Goal: Task Accomplishment & Management: Manage account settings

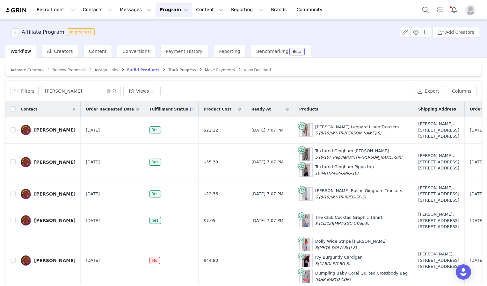
scroll to position [17, 0]
drag, startPoint x: 337, startPoint y: 280, endPoint x: 267, endPoint y: 240, distance: 80.7
click at [294, 240] on td "Dolly Wide Stripe [PERSON_NAME] 8 (MHTR-DOLW-BLU-8) Ivy Burgundy Cardigan S (CA…" at bounding box center [353, 260] width 119 height 53
click at [95, 49] on span "Content" at bounding box center [98, 51] width 18 height 5
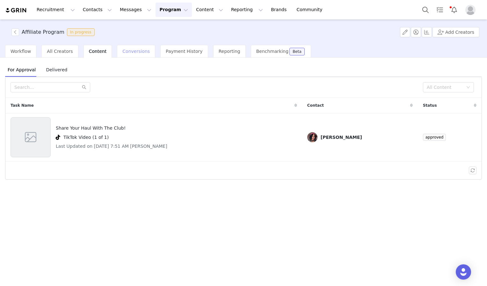
click at [131, 52] on span "Conversions" at bounding box center [135, 51] width 27 height 5
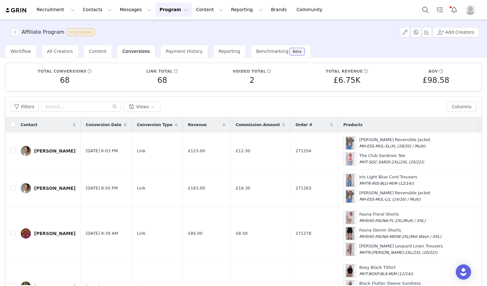
click at [155, 7] on button "Program Program" at bounding box center [173, 10] width 36 height 14
click at [155, 28] on p "Activations" at bounding box center [157, 28] width 25 height 7
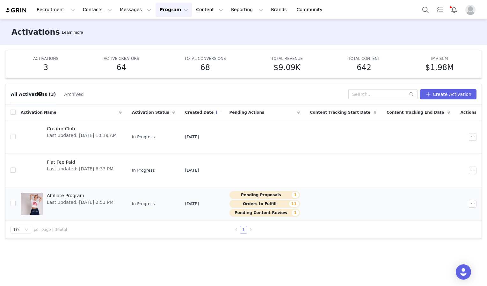
click at [92, 206] on div "Affiliate Program Last updated: [DATE] 2:51 PM" at bounding box center [80, 203] width 74 height 25
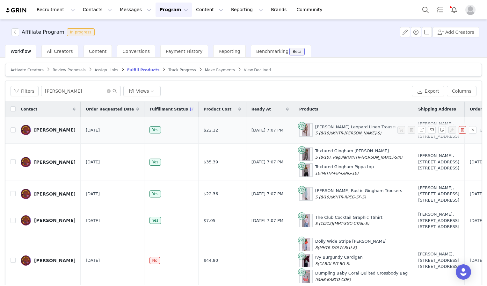
click at [55, 133] on div "[PERSON_NAME]" at bounding box center [54, 129] width 41 height 5
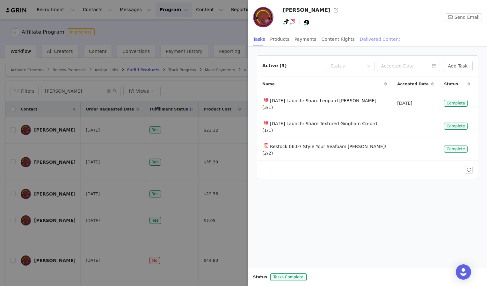
click at [363, 37] on div "Delivered Content" at bounding box center [380, 39] width 40 height 14
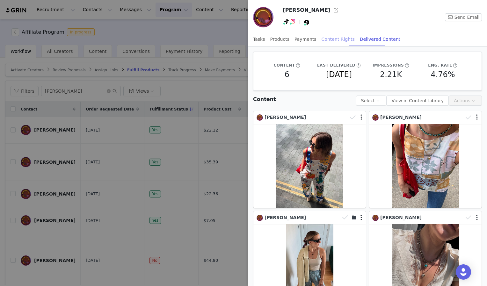
click at [330, 40] on div "Content Rights" at bounding box center [338, 39] width 33 height 14
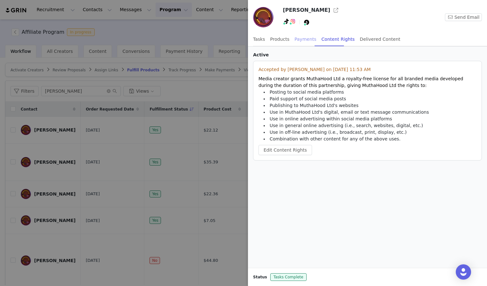
click at [295, 38] on div "Payments" at bounding box center [305, 39] width 22 height 14
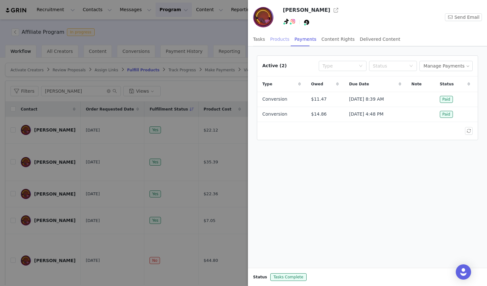
click at [280, 40] on div "Products" at bounding box center [279, 39] width 19 height 14
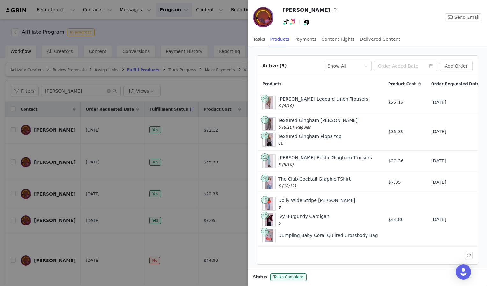
click at [167, 42] on div at bounding box center [243, 143] width 487 height 286
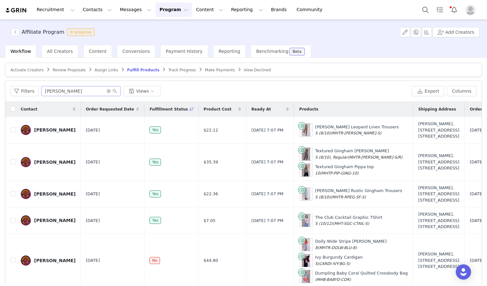
click at [107, 92] on span at bounding box center [112, 91] width 10 height 4
click at [107, 90] on icon "icon: close-circle" at bounding box center [109, 91] width 4 height 4
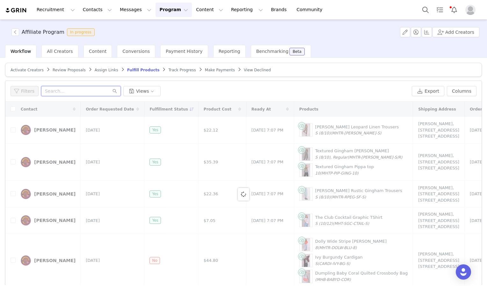
click at [66, 91] on input "text" at bounding box center [81, 91] width 80 height 10
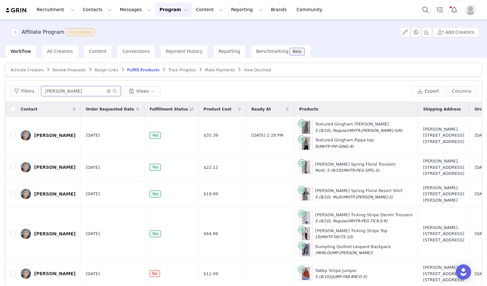
type input "[PERSON_NAME]"
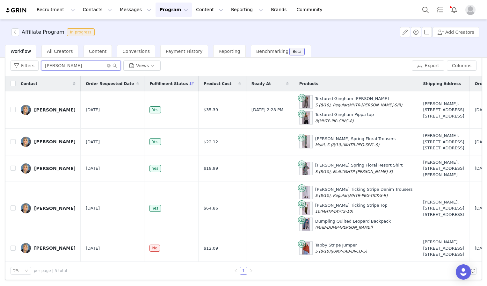
scroll to position [30, 0]
click at [330, 249] on span "(JUMP-TAB-BRCO-S)" at bounding box center [348, 251] width 37 height 4
click at [459, 244] on button "button" at bounding box center [463, 248] width 8 height 8
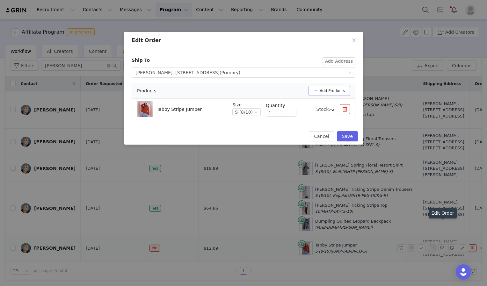
click at [324, 90] on button "Add Products" at bounding box center [328, 91] width 41 height 10
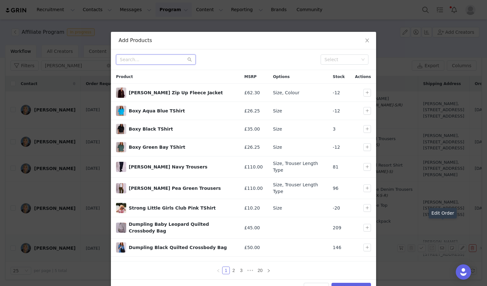
click at [147, 61] on input "text" at bounding box center [156, 59] width 80 height 10
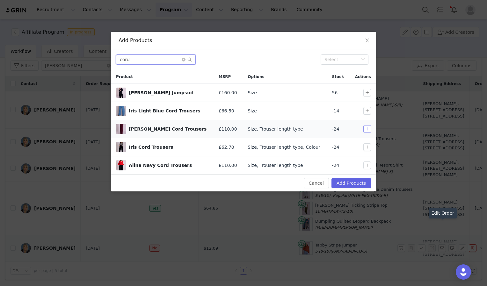
type input "cord"
click at [365, 128] on button "button" at bounding box center [367, 129] width 8 height 8
click at [345, 181] on button "Add Products" at bounding box center [351, 183] width 40 height 10
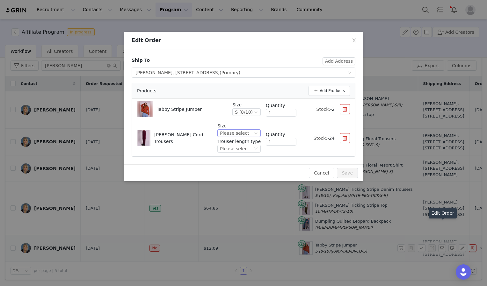
click at [257, 134] on icon "icon: down" at bounding box center [256, 133] width 4 height 4
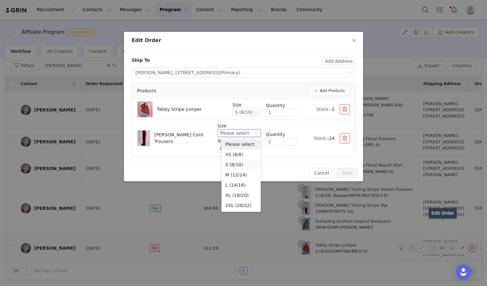
click at [240, 164] on li "S (8/10)" at bounding box center [240, 165] width 39 height 10
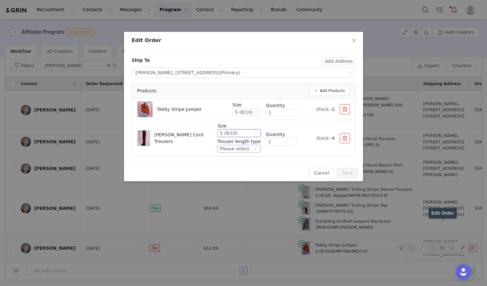
click at [253, 151] on div "Please select" at bounding box center [236, 148] width 33 height 7
click at [245, 170] on li "Regular" at bounding box center [240, 170] width 39 height 10
click at [345, 172] on button "Save" at bounding box center [347, 173] width 21 height 10
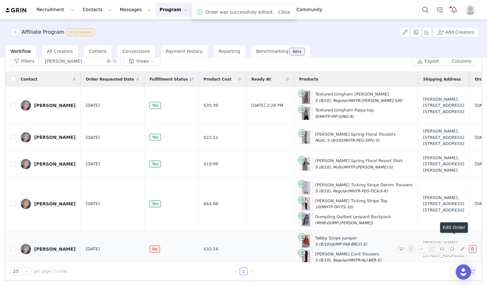
scroll to position [33, 0]
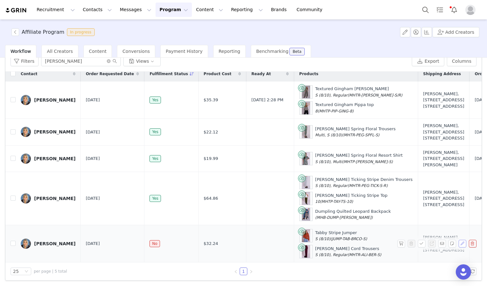
click at [459, 240] on button "button" at bounding box center [463, 244] width 8 height 8
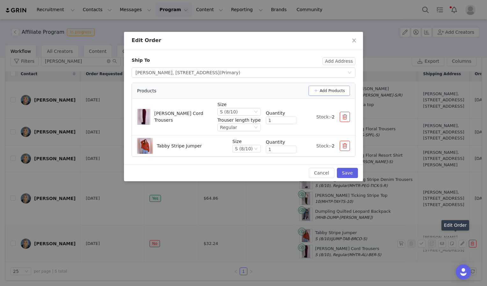
click at [329, 90] on button "Add Products" at bounding box center [328, 91] width 41 height 10
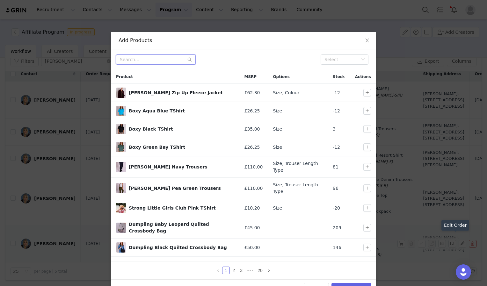
click at [156, 64] on input "text" at bounding box center [156, 59] width 80 height 10
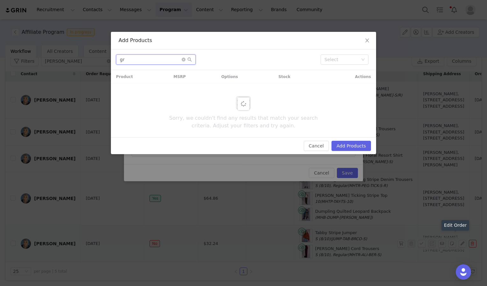
type input "g"
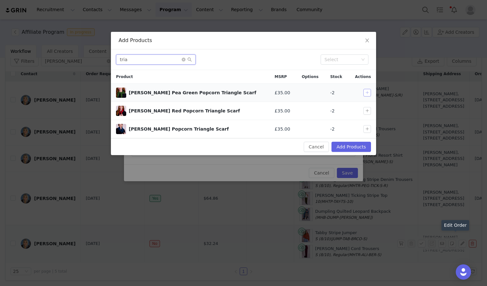
type input "tria"
click at [365, 95] on button "button" at bounding box center [367, 93] width 8 height 8
click at [360, 146] on button "Add Products" at bounding box center [351, 147] width 40 height 10
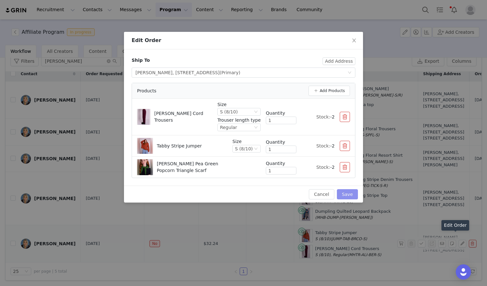
click at [352, 195] on button "Save" at bounding box center [347, 194] width 21 height 10
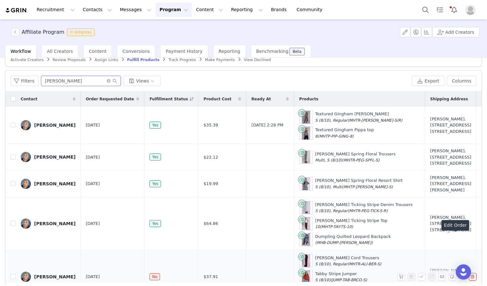
scroll to position [1, 0]
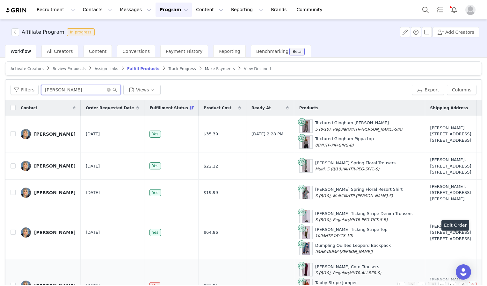
drag, startPoint x: 70, startPoint y: 60, endPoint x: 0, endPoint y: 61, distance: 70.1
click at [0, 61] on html "Recruitment Recruitment Creator Search Curated Lists Landing Pages Web Extensio…" at bounding box center [243, 143] width 487 height 286
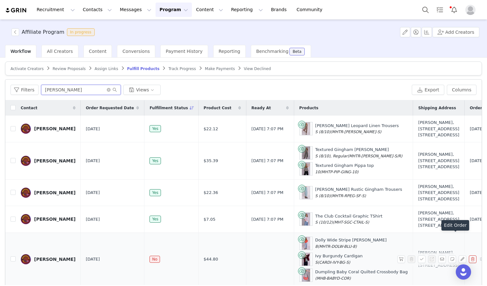
scroll to position [17, 0]
type input "[PERSON_NAME]"
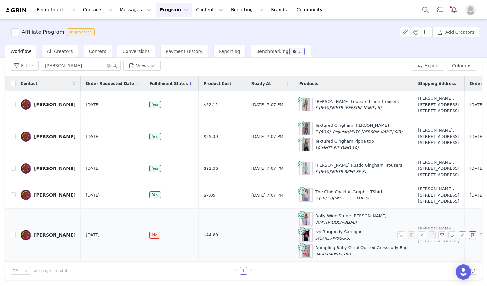
click at [459, 231] on button "button" at bounding box center [463, 235] width 8 height 8
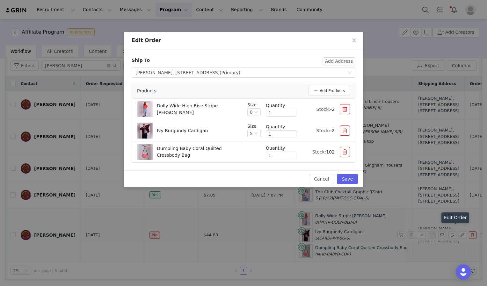
click at [341, 110] on button "button" at bounding box center [345, 109] width 10 height 10
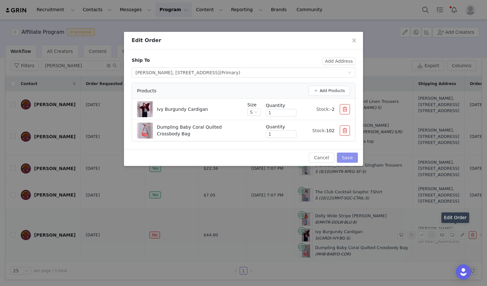
click at [350, 157] on button "Save" at bounding box center [347, 158] width 21 height 10
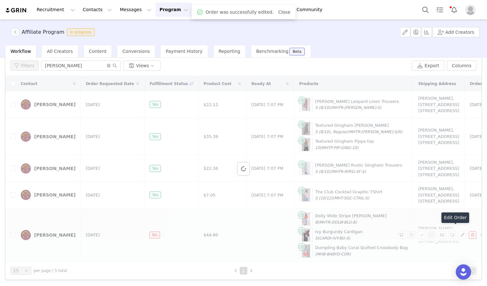
scroll to position [0, 0]
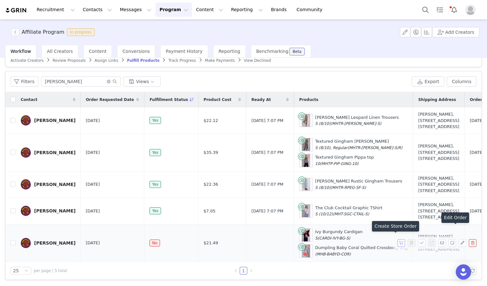
click at [397, 241] on button "button" at bounding box center [401, 243] width 8 height 8
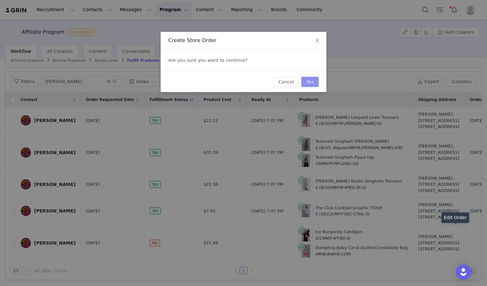
click at [312, 83] on button "Yes" at bounding box center [310, 82] width 18 height 10
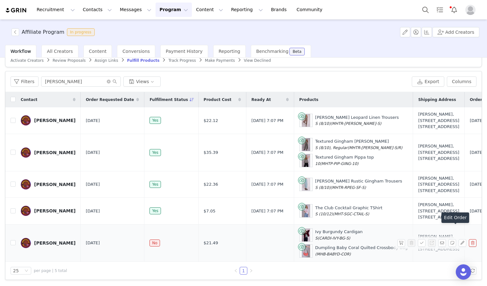
click at [46, 242] on link "[PERSON_NAME]" at bounding box center [48, 243] width 55 height 10
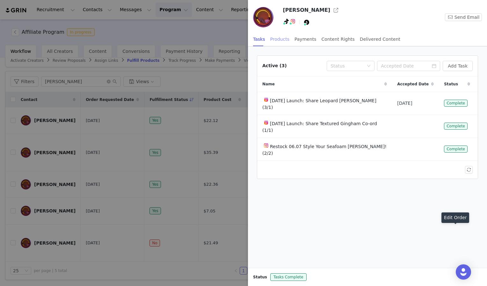
click at [271, 39] on div "Products" at bounding box center [279, 39] width 19 height 14
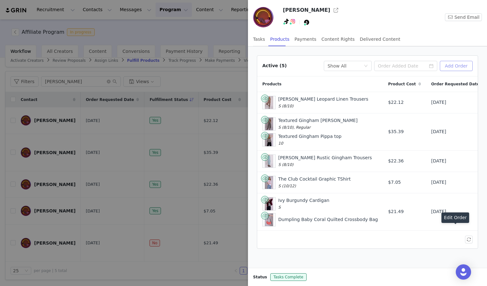
click at [458, 65] on button "Add Order" at bounding box center [456, 66] width 33 height 10
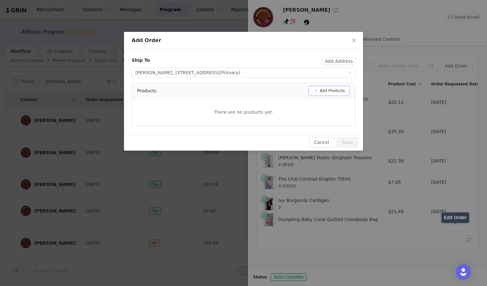
click at [327, 91] on button "Add Products" at bounding box center [328, 91] width 41 height 10
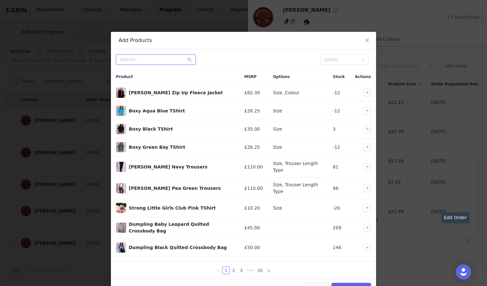
click at [140, 63] on input "text" at bounding box center [156, 59] width 80 height 10
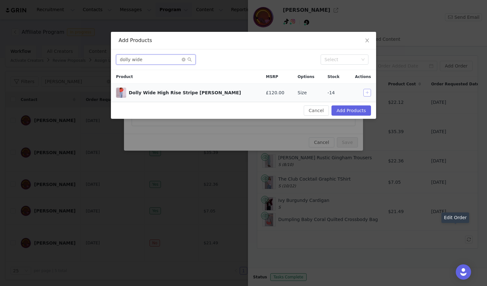
type input "dolly wide"
click at [368, 93] on button "button" at bounding box center [367, 93] width 8 height 8
click at [352, 111] on button "Add Products" at bounding box center [351, 110] width 40 height 10
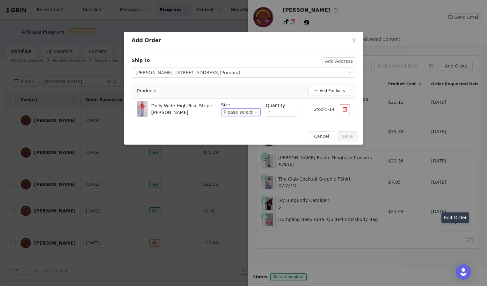
click at [255, 113] on icon "icon: down" at bounding box center [256, 112] width 4 height 4
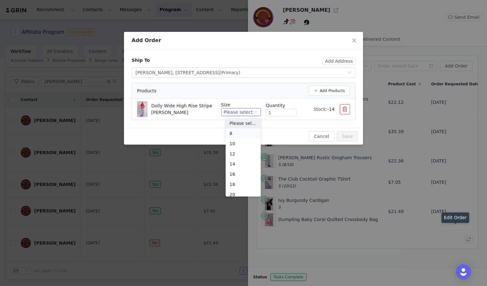
click at [242, 132] on li "8" at bounding box center [243, 133] width 35 height 10
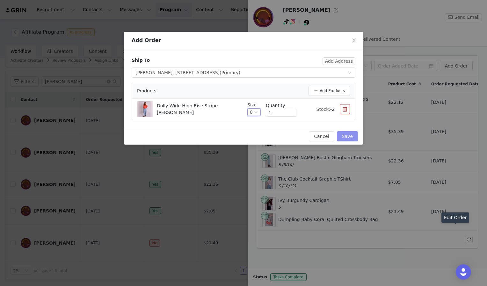
click at [346, 136] on button "Save" at bounding box center [347, 136] width 21 height 10
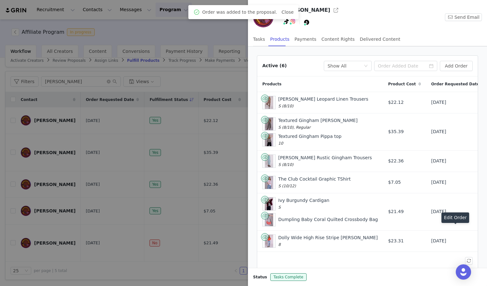
click at [197, 196] on div at bounding box center [243, 143] width 487 height 286
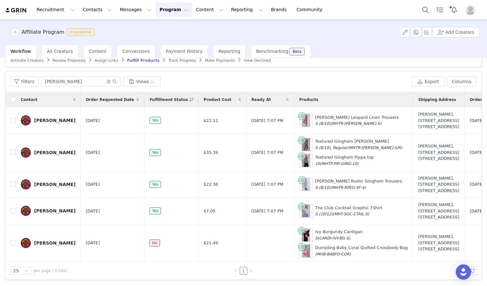
scroll to position [1, 0]
